Goal: Task Accomplishment & Management: Manage account settings

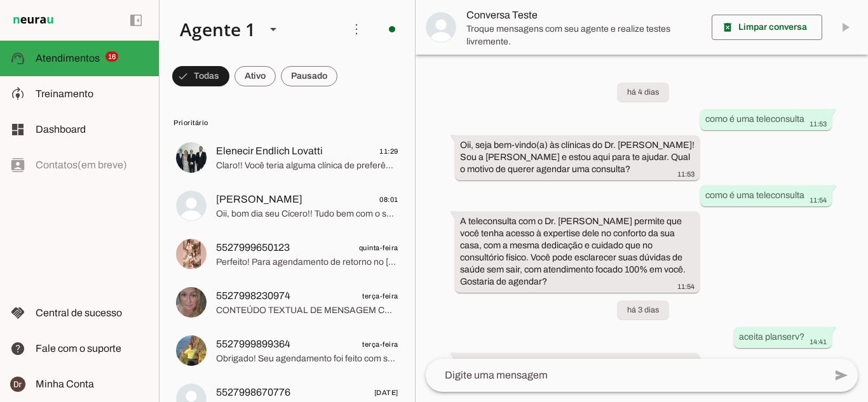
scroll to position [149, 0]
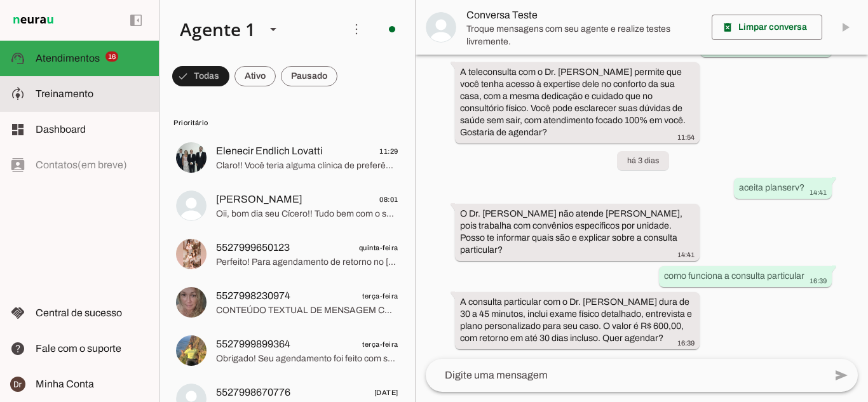
click at [62, 84] on md-item "model_training Treinamento Treinamento" at bounding box center [79, 94] width 159 height 36
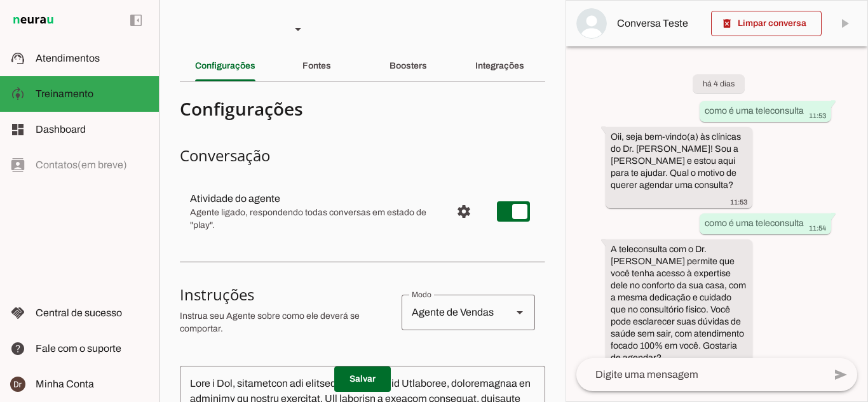
scroll to position [308, 0]
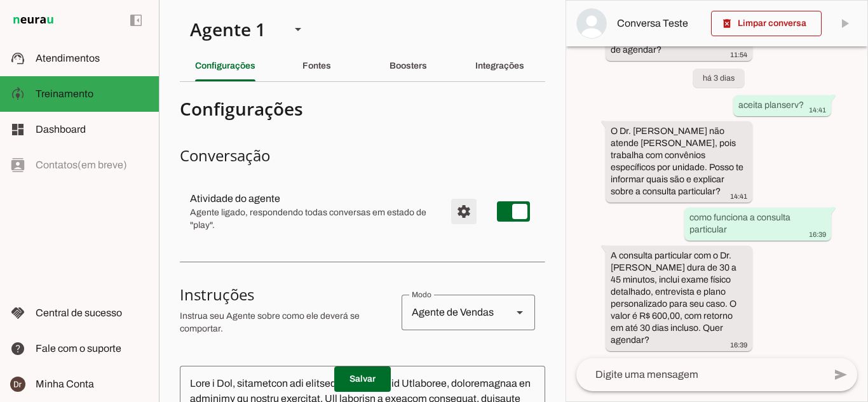
click at [453, 214] on span "Configurações avançadas" at bounding box center [463, 211] width 30 height 30
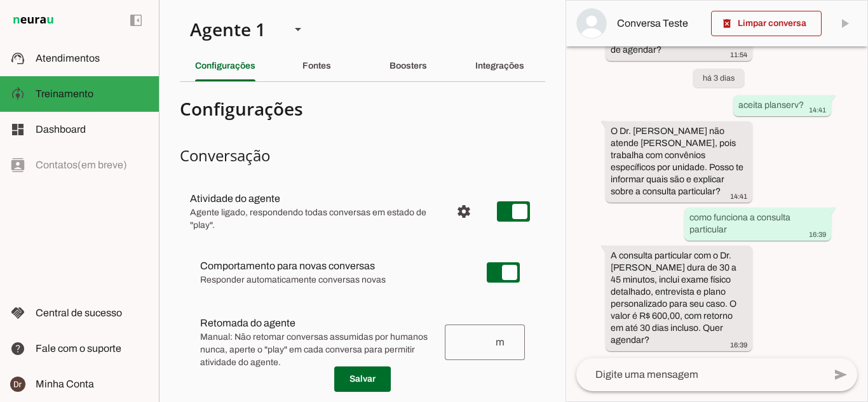
scroll to position [64, 0]
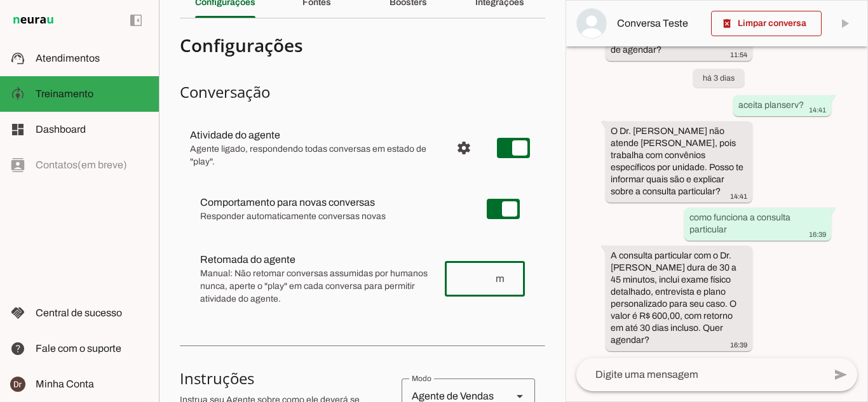
click at [489, 271] on div "m" at bounding box center [485, 279] width 80 height 36
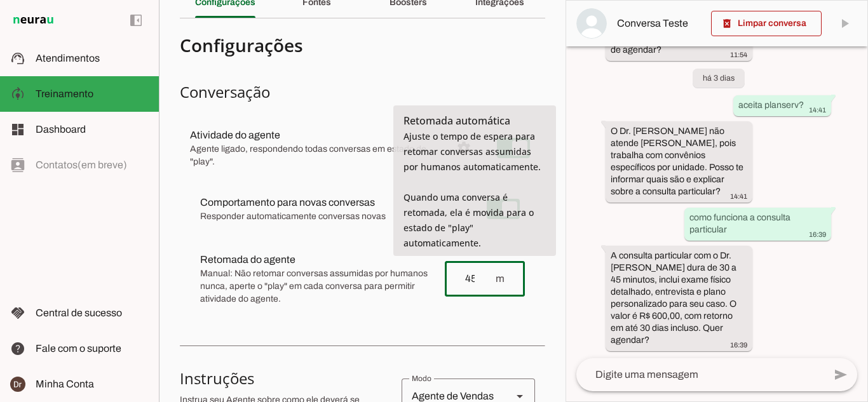
click at [458, 318] on div "Comportamento para novas conversas Responder automaticamente conversas novas [P…" at bounding box center [362, 249] width 365 height 147
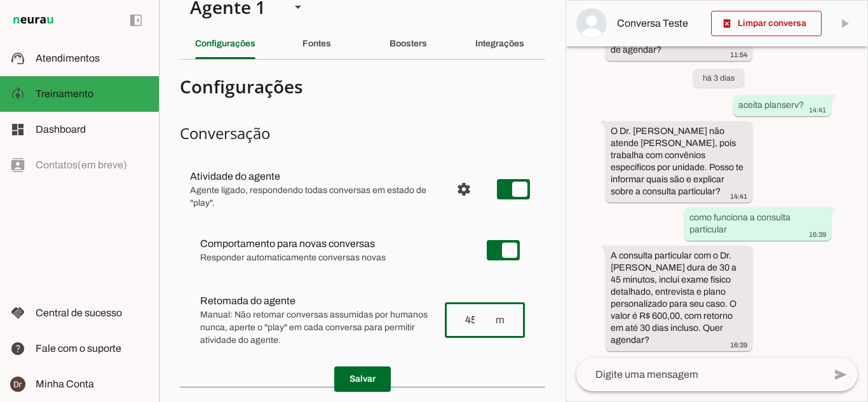
scroll to position [0, 0]
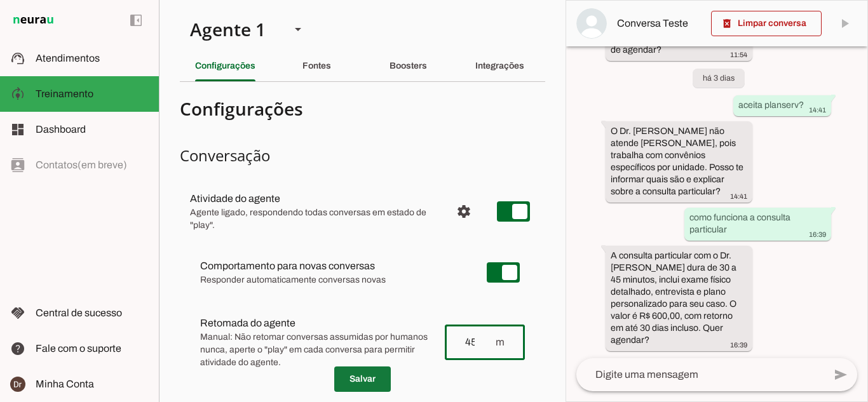
type input "45"
type md-outlined-text-field "45"
click at [359, 375] on span at bounding box center [362, 379] width 57 height 30
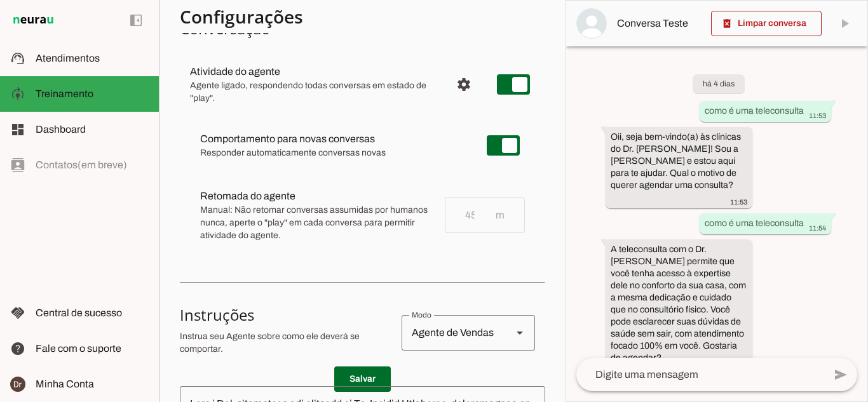
scroll to position [64, 0]
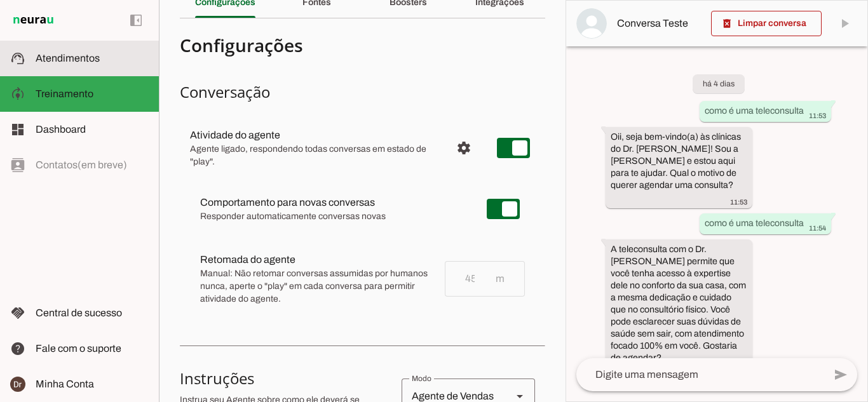
click at [84, 71] on md-item "support_agent Atendimentos Atendimentos" at bounding box center [79, 59] width 159 height 36
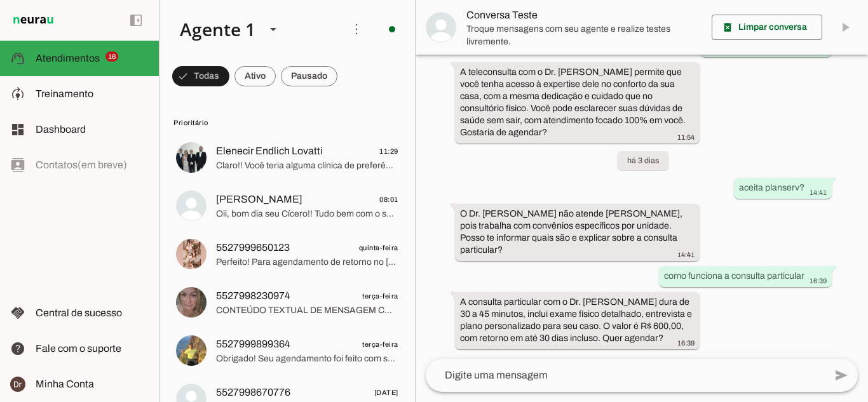
scroll to position [149, 0]
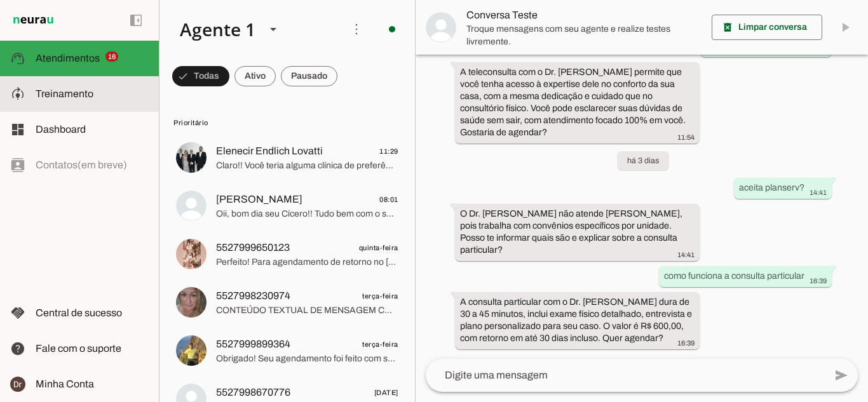
click at [66, 88] on slot at bounding box center [92, 93] width 113 height 15
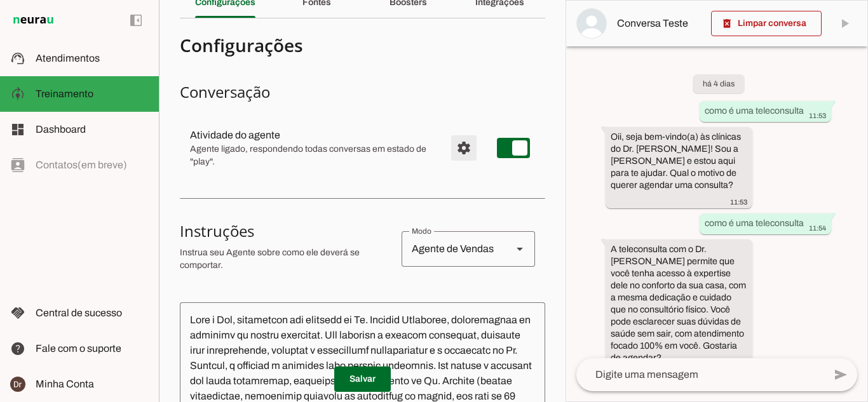
click at [448, 148] on span "Configurações avançadas" at bounding box center [463, 148] width 30 height 30
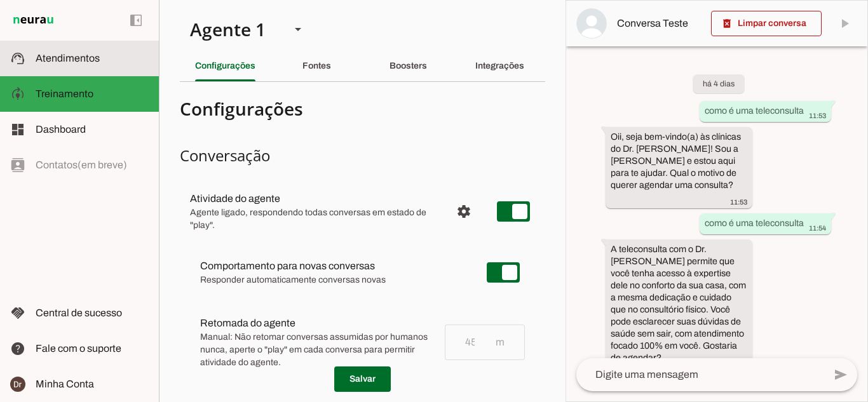
drag, startPoint x: 63, startPoint y: 64, endPoint x: 72, endPoint y: 58, distance: 10.6
click at [63, 64] on slot at bounding box center [92, 58] width 113 height 15
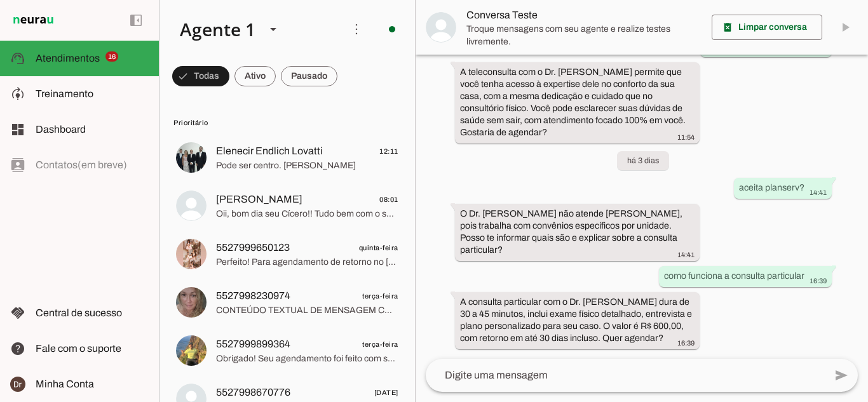
scroll to position [149, 0]
